Goal: Navigation & Orientation: Find specific page/section

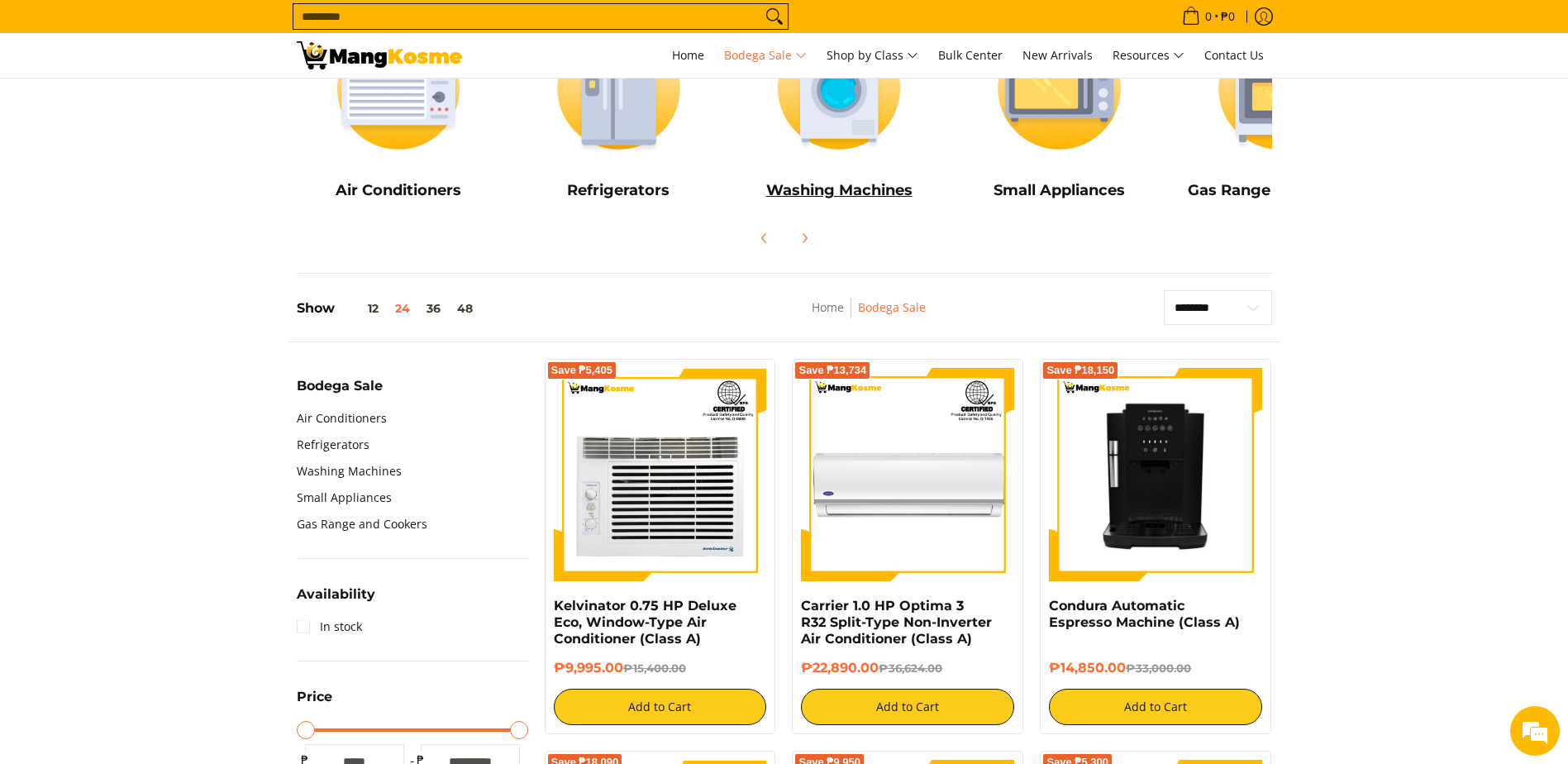
scroll to position [248, 0]
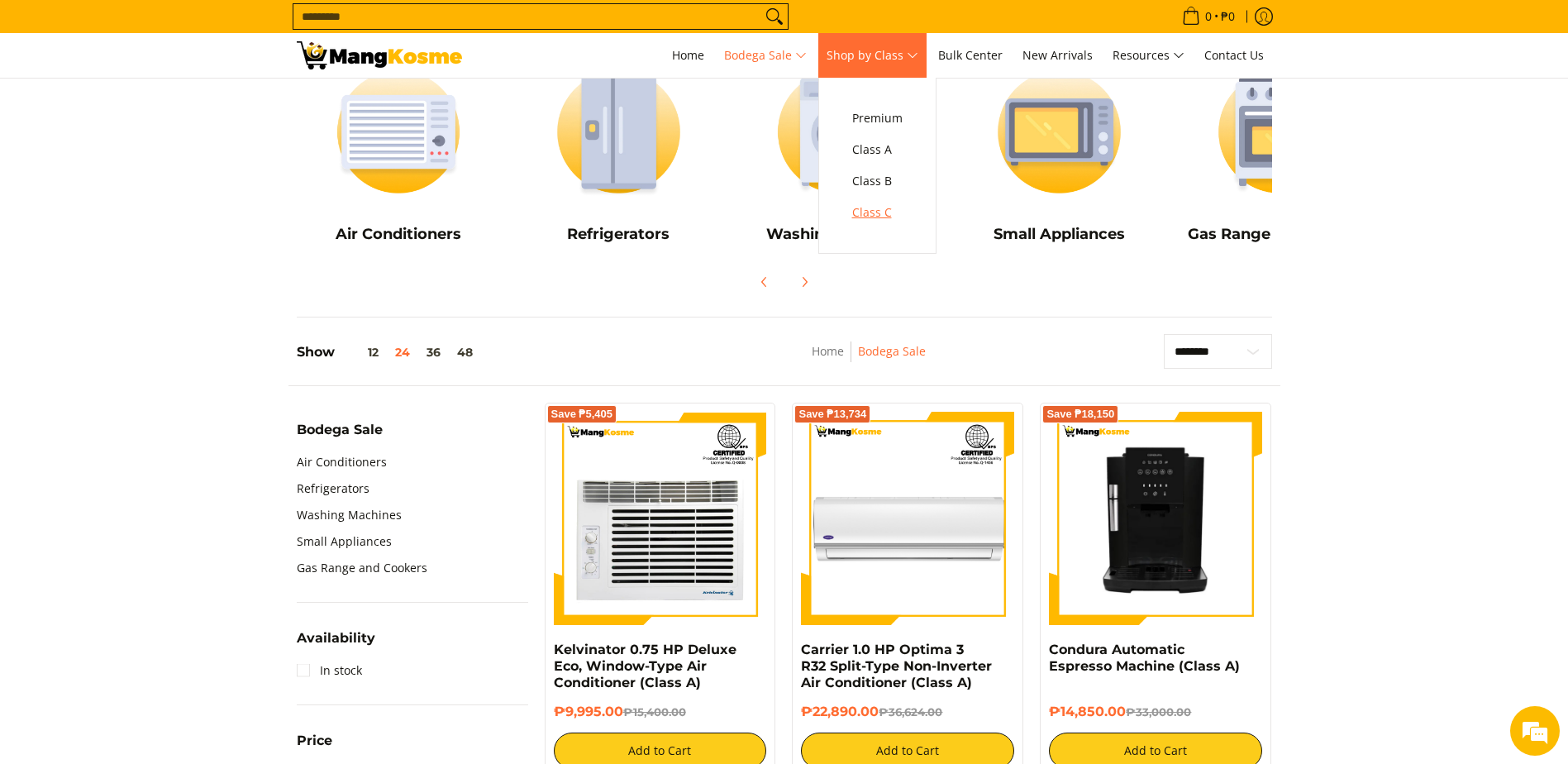
click at [877, 199] on link "Class C" at bounding box center [877, 212] width 67 height 32
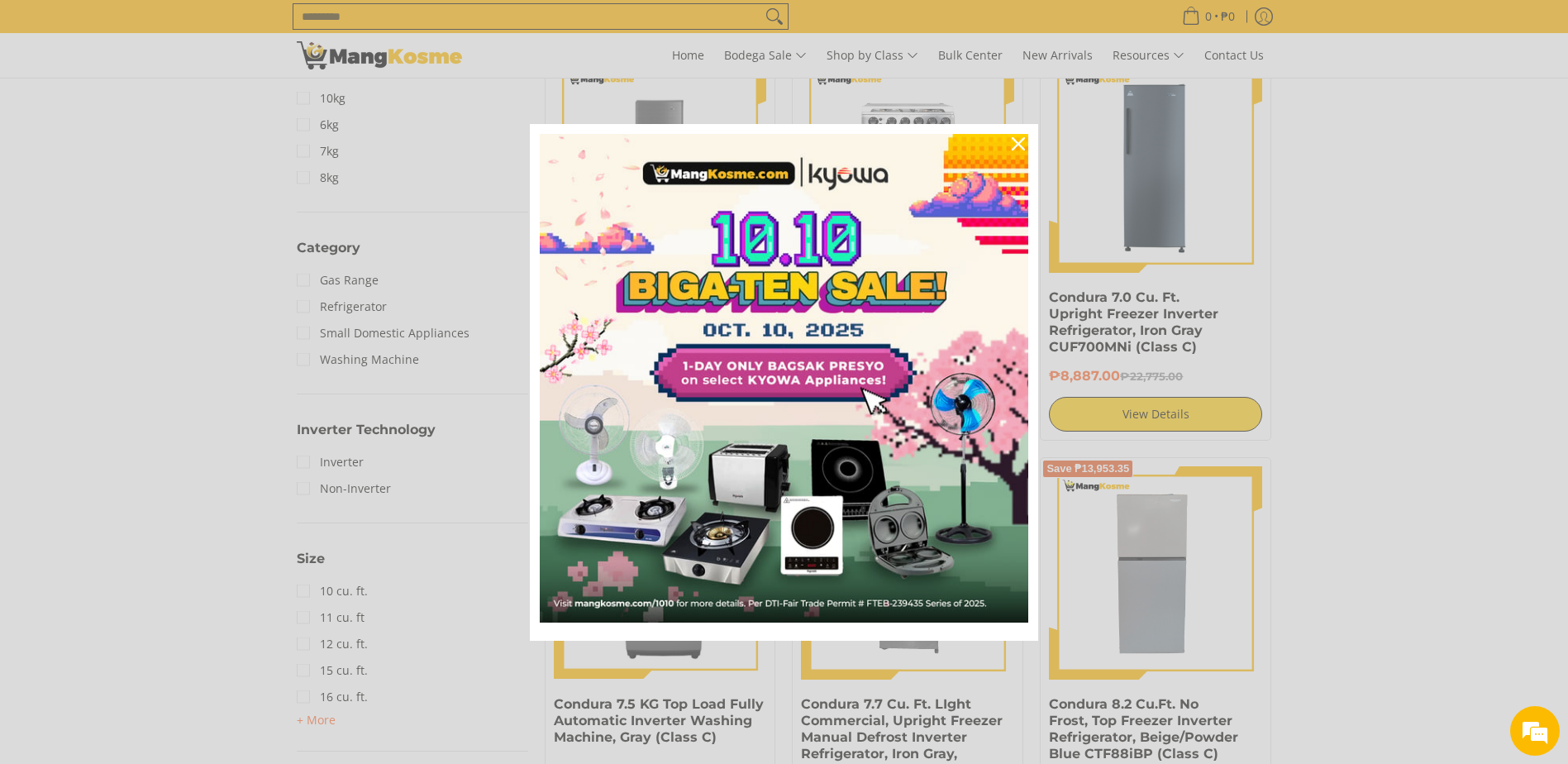
scroll to position [827, 0]
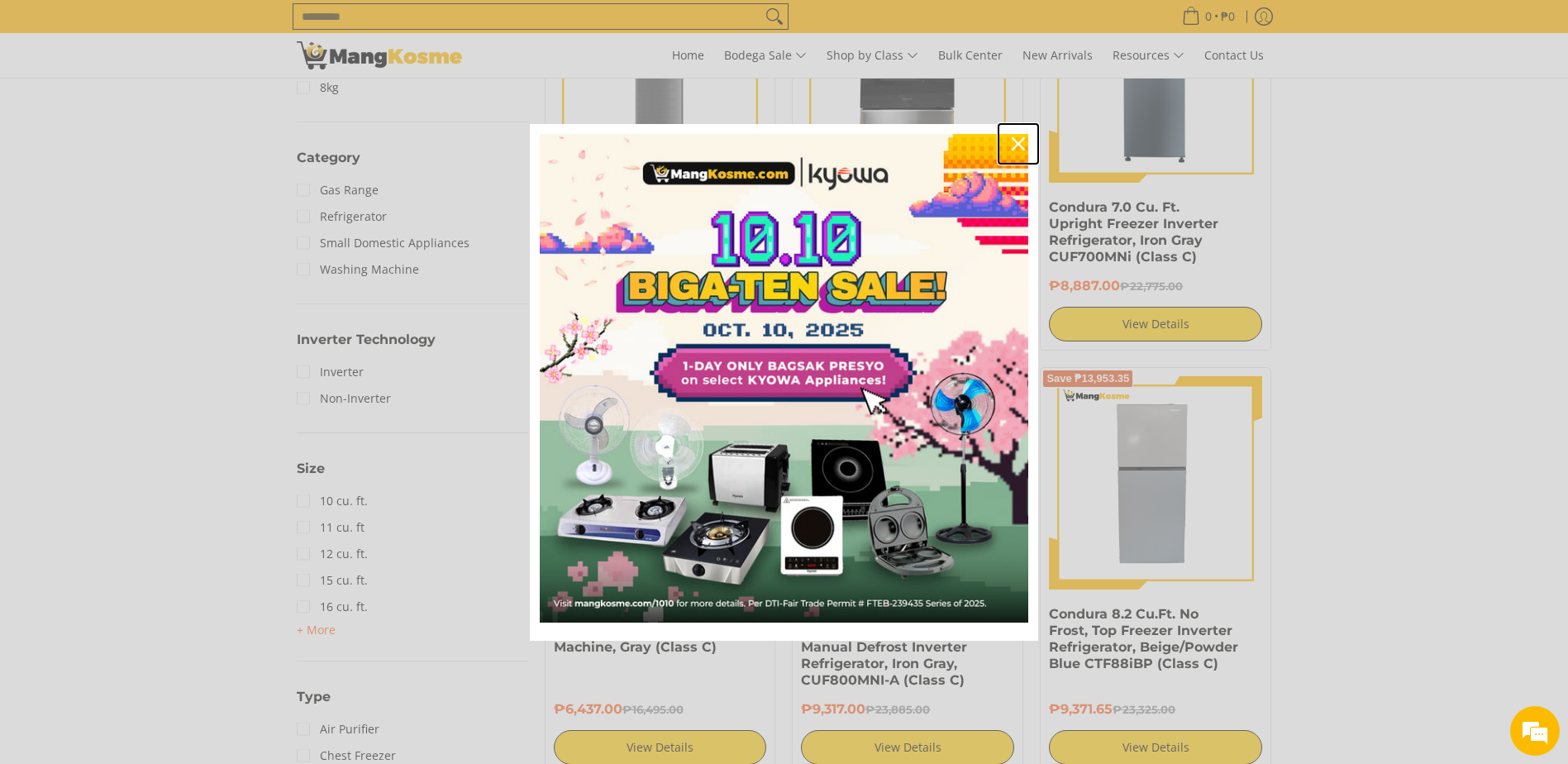
click at [1017, 141] on icon "close icon" at bounding box center [1018, 144] width 13 height 13
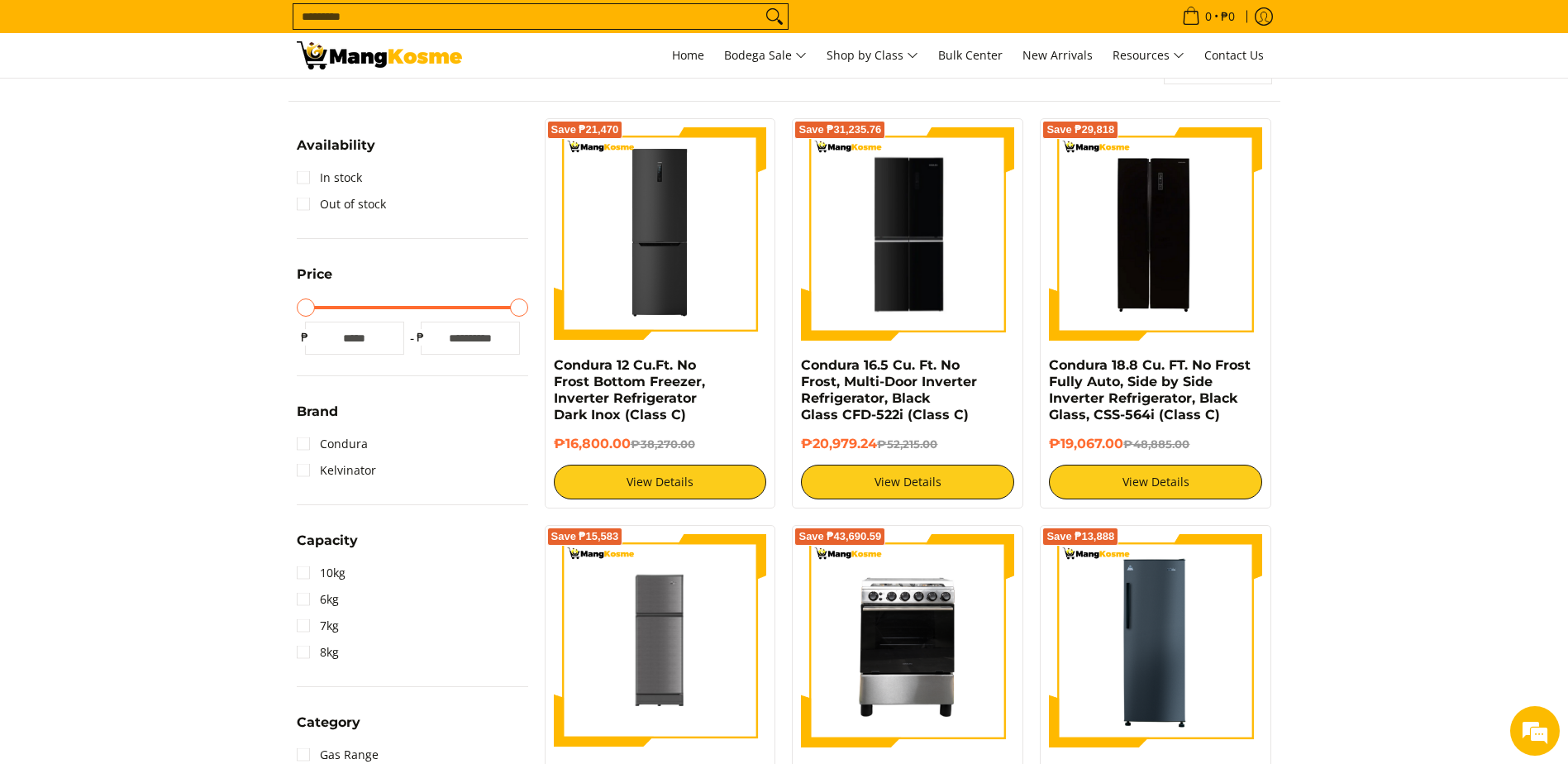
scroll to position [248, 0]
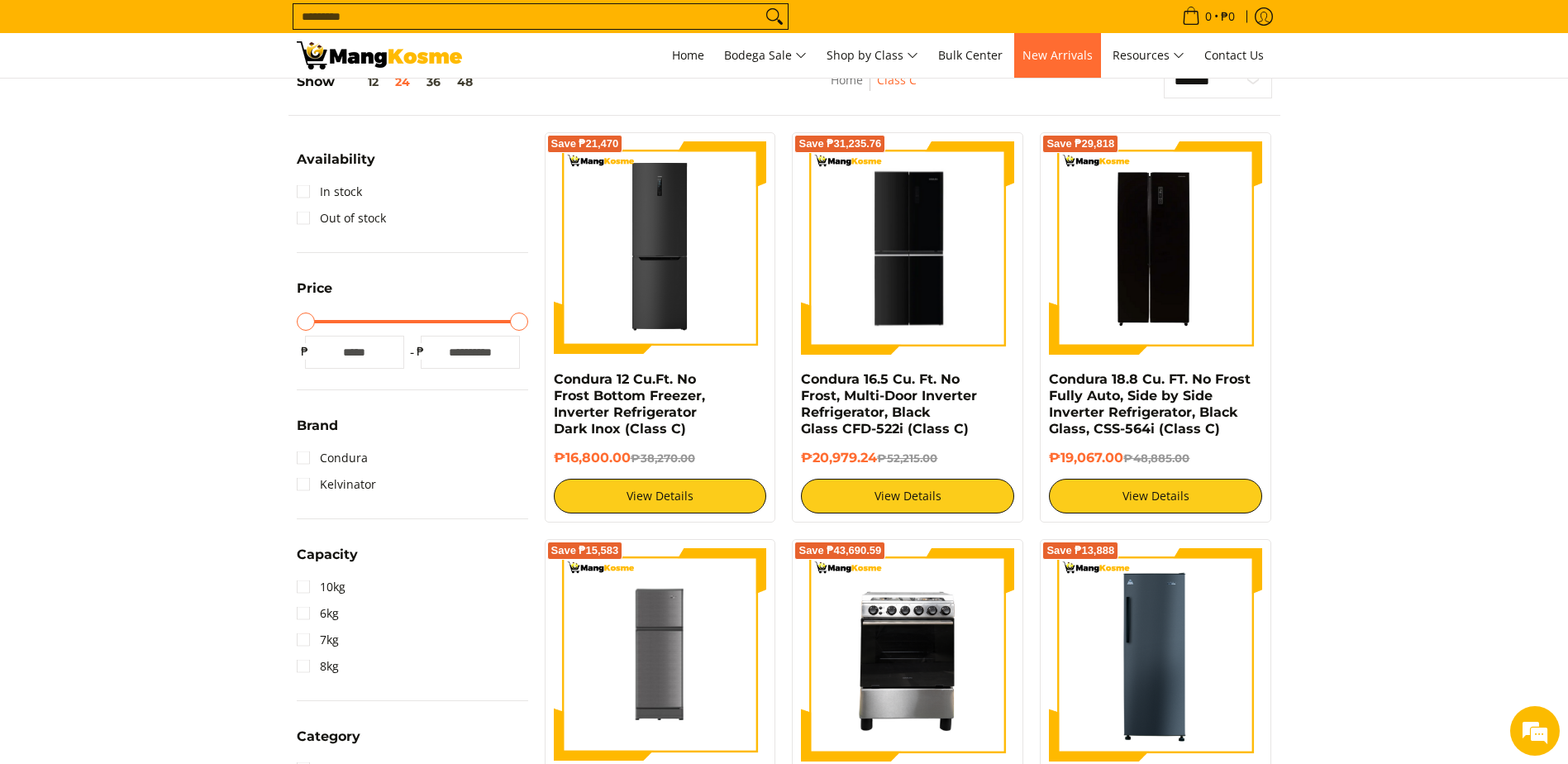
click at [1055, 53] on span "New Arrivals" at bounding box center [1057, 55] width 70 height 16
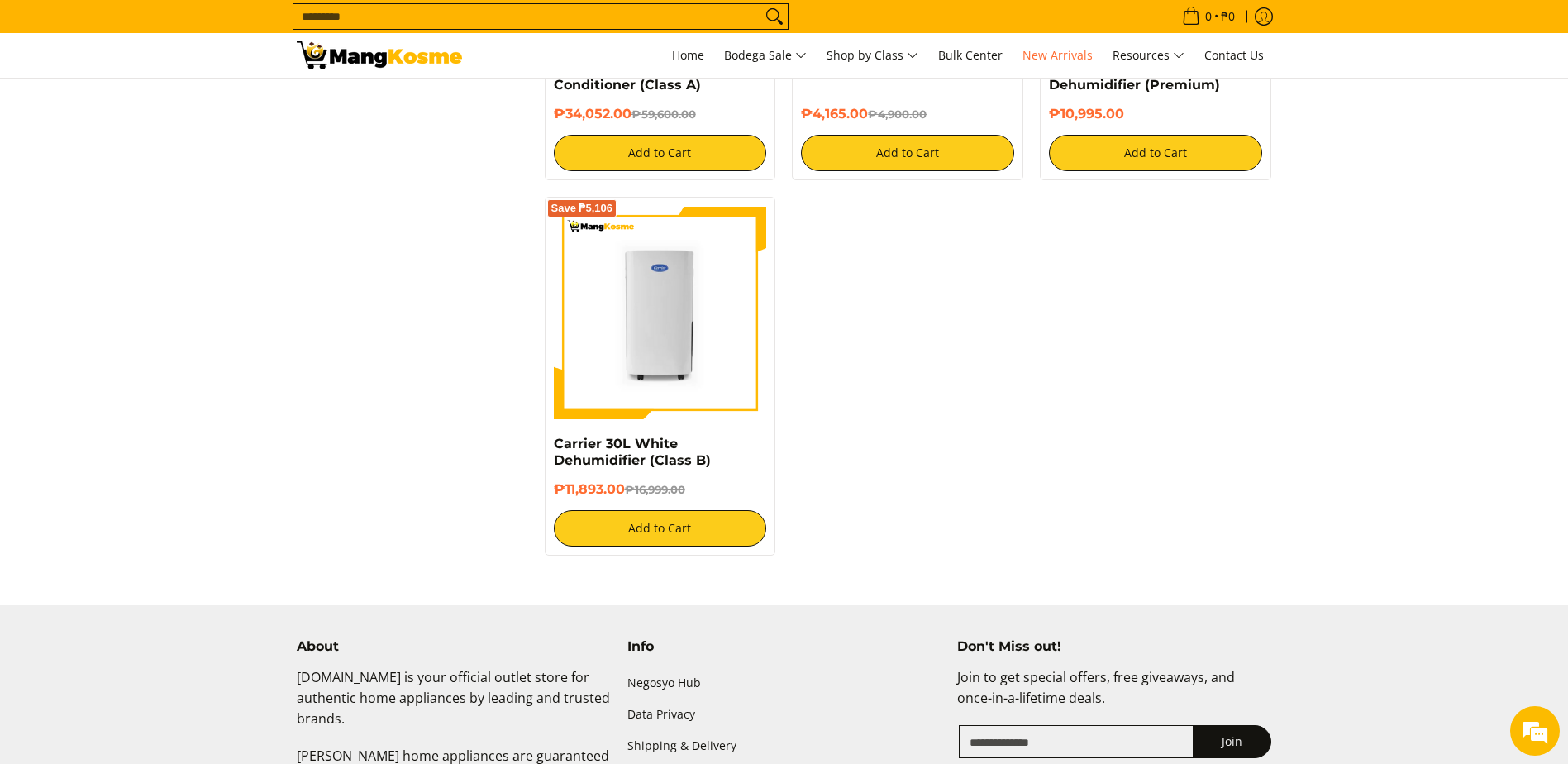
scroll to position [2894, 0]
